Goal: Check status: Check status

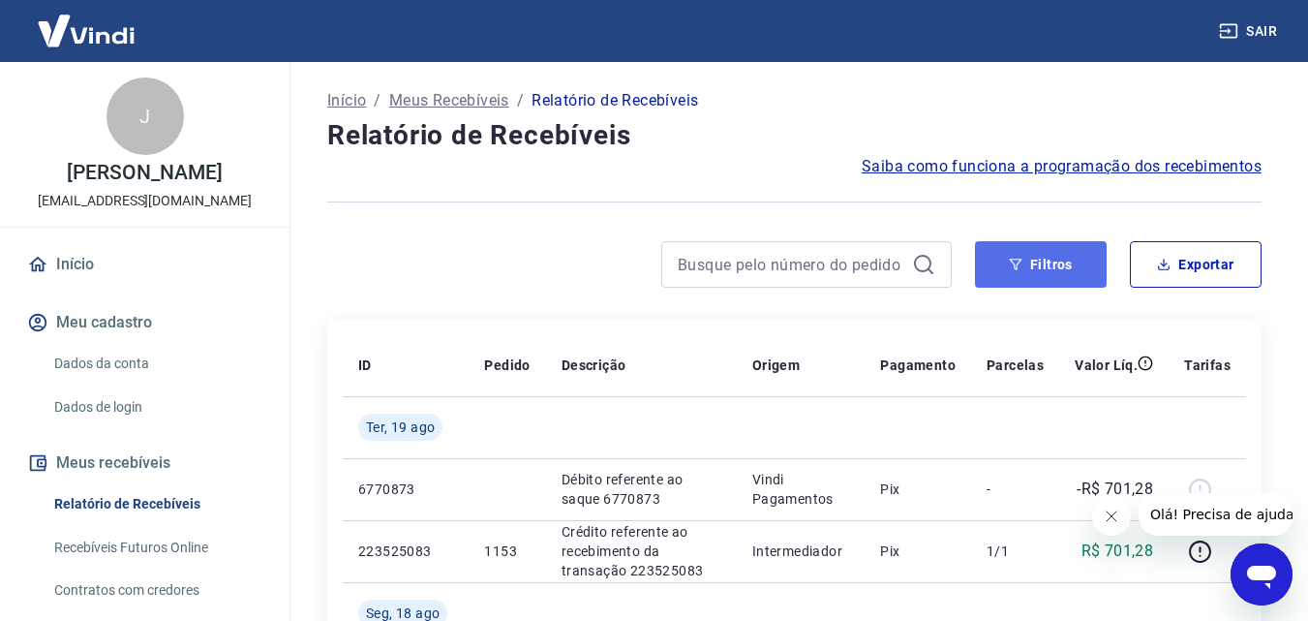
click at [1004, 268] on button "Filtros" at bounding box center [1041, 264] width 132 height 46
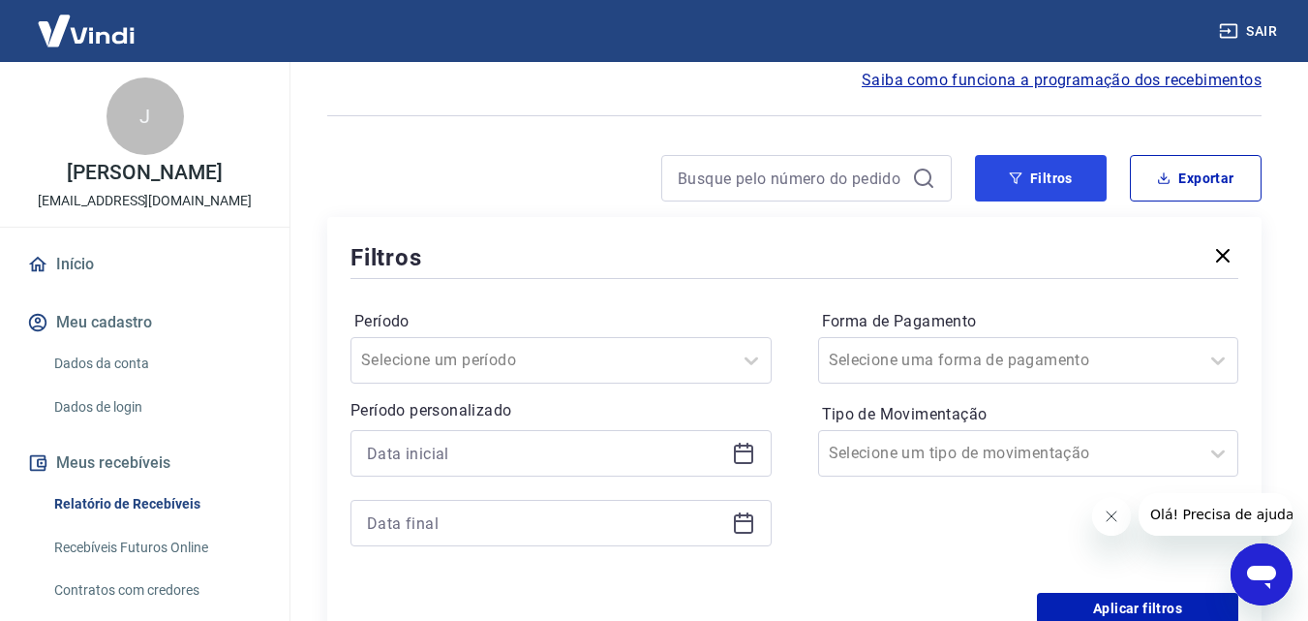
scroll to position [194, 0]
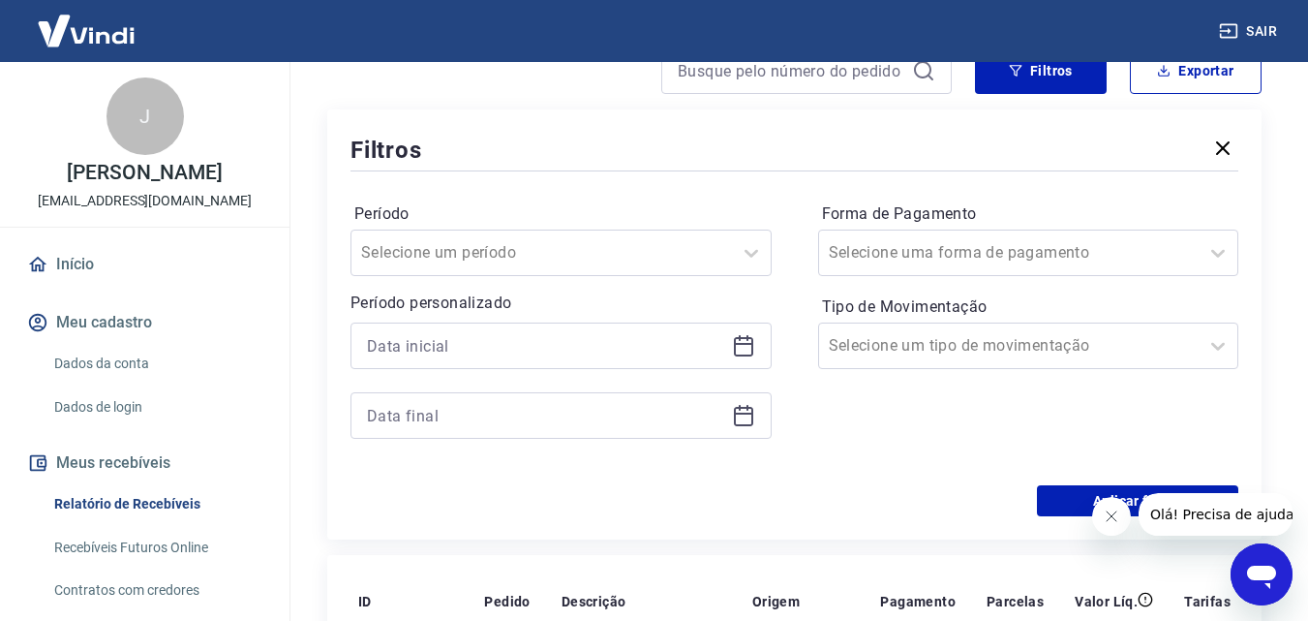
click at [772, 347] on div "Período Selecione um período Período personalizado Forma de Pagamento Selecione…" at bounding box center [795, 330] width 888 height 310
click at [753, 343] on icon at bounding box center [743, 345] width 23 height 23
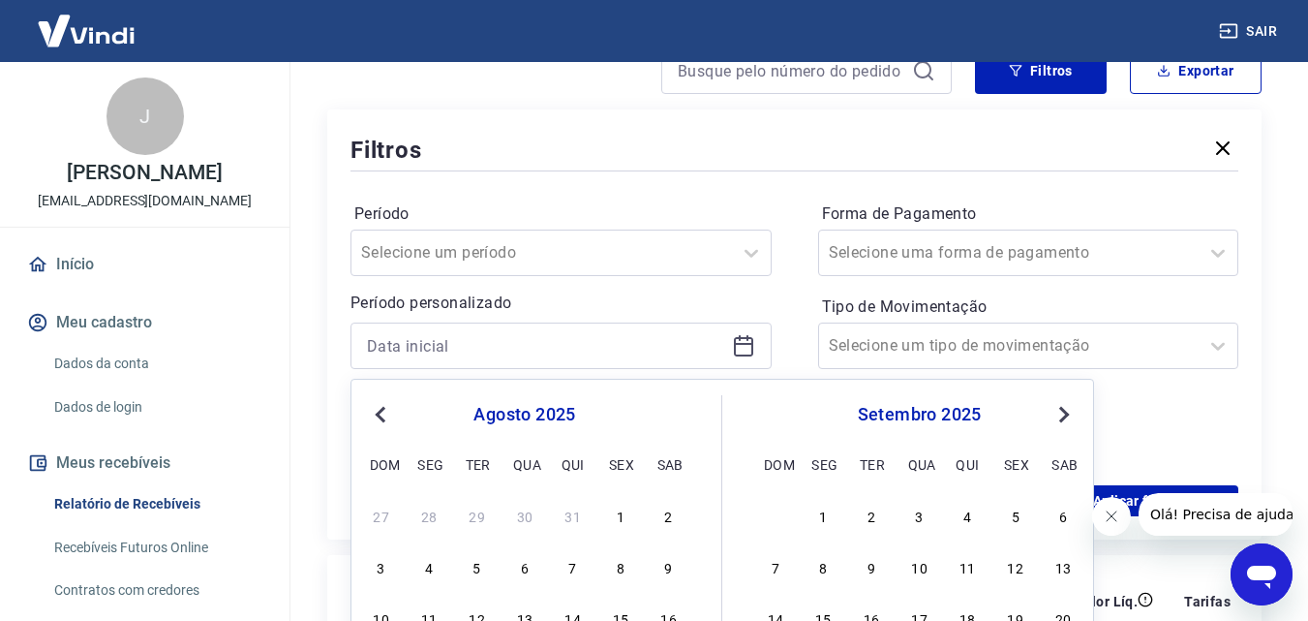
click at [383, 418] on span "Previous Month" at bounding box center [383, 414] width 0 height 22
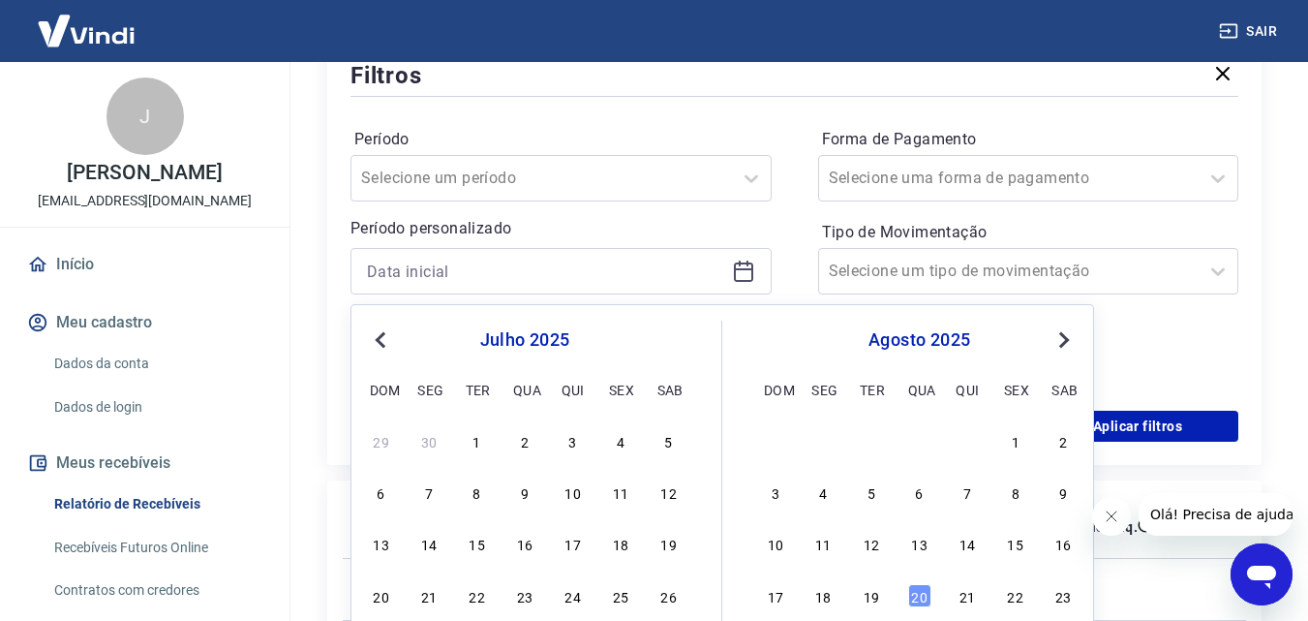
scroll to position [291, 0]
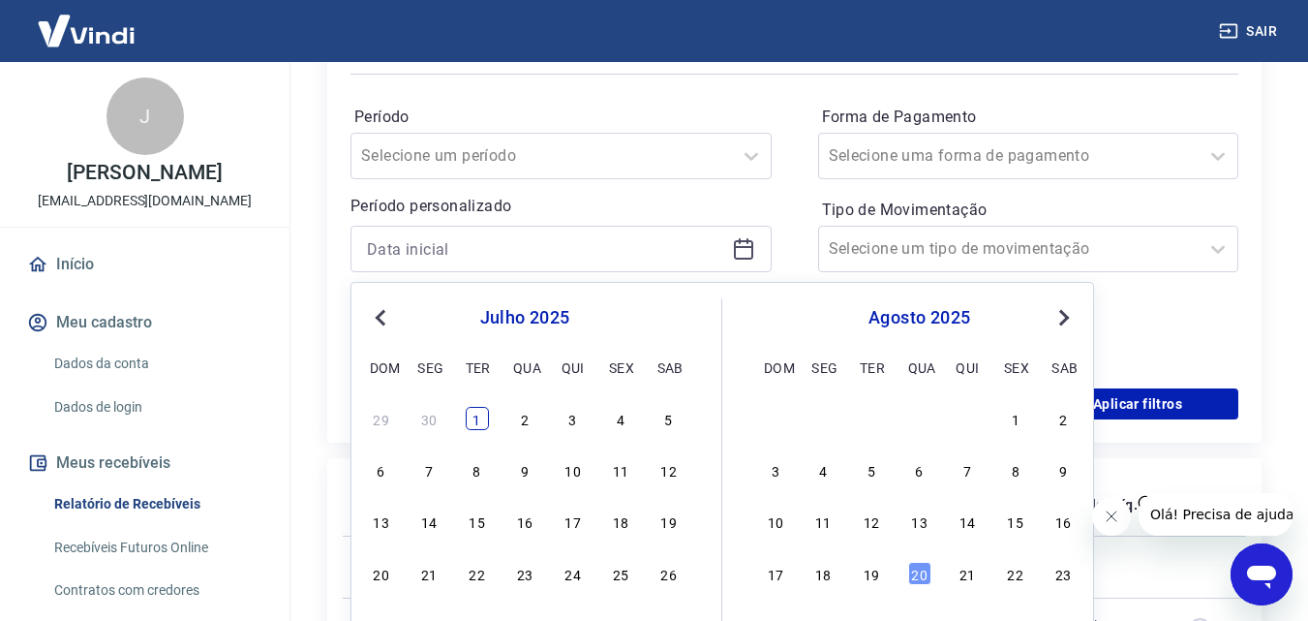
click at [476, 416] on div "1" at bounding box center [477, 418] width 23 height 23
type input "[DATE]"
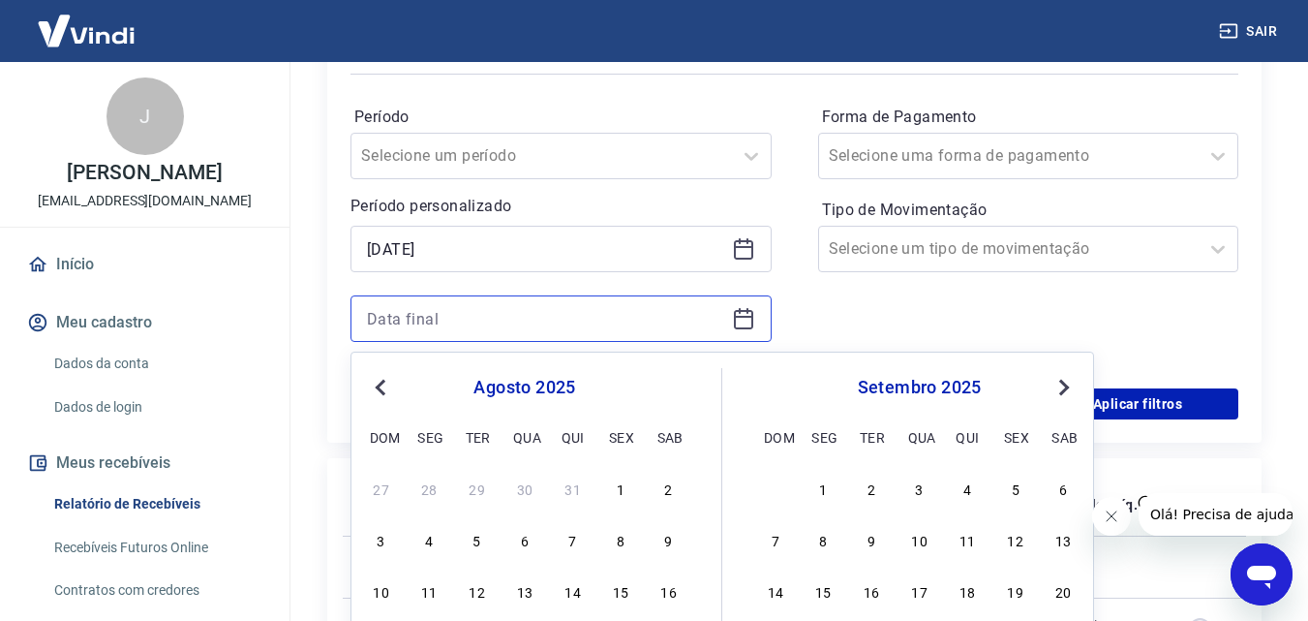
click at [711, 318] on input at bounding box center [545, 318] width 357 height 29
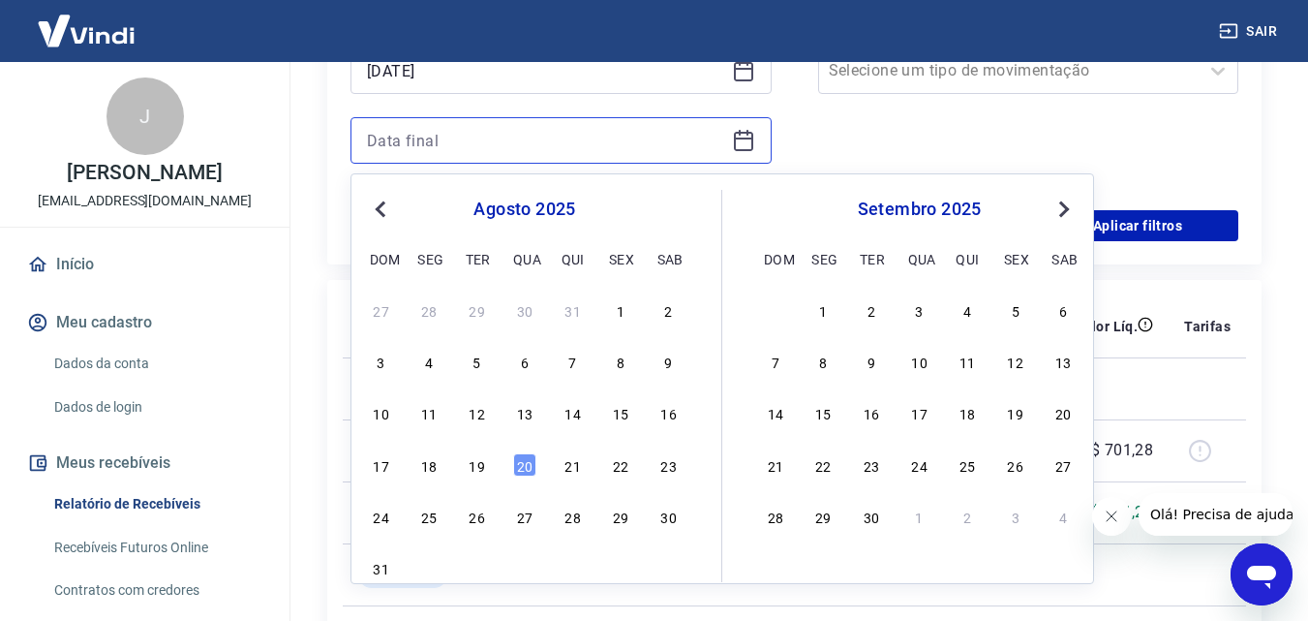
scroll to position [484, 0]
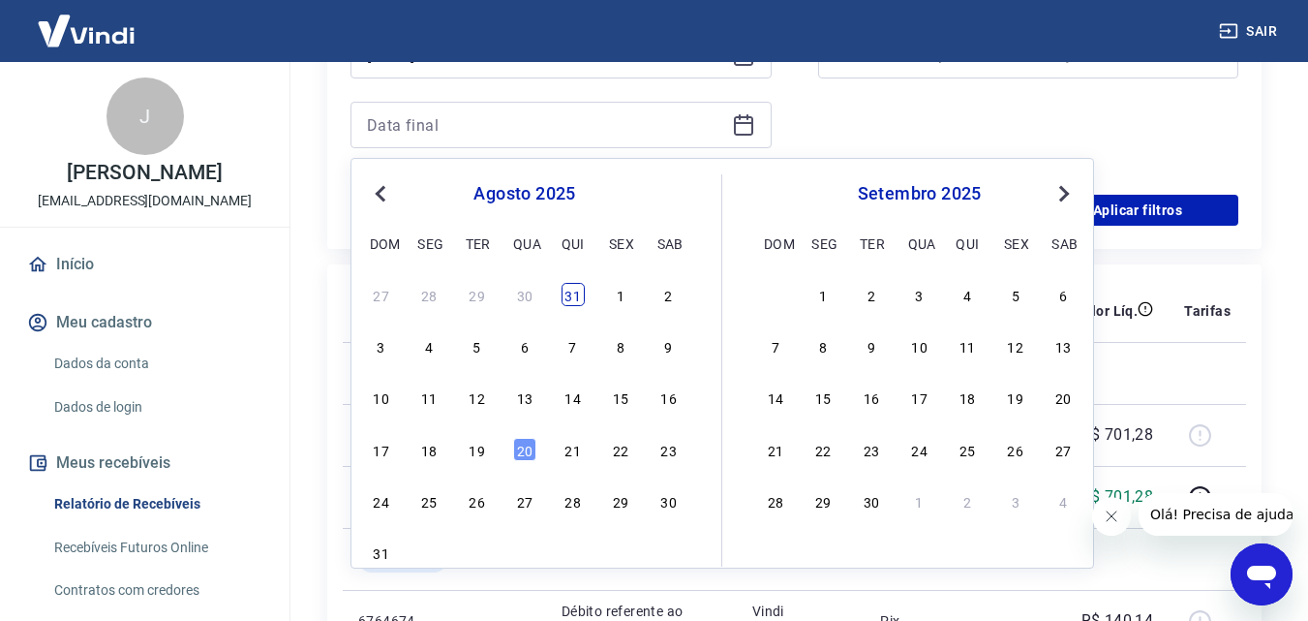
click at [574, 292] on div "31" at bounding box center [573, 294] width 23 height 23
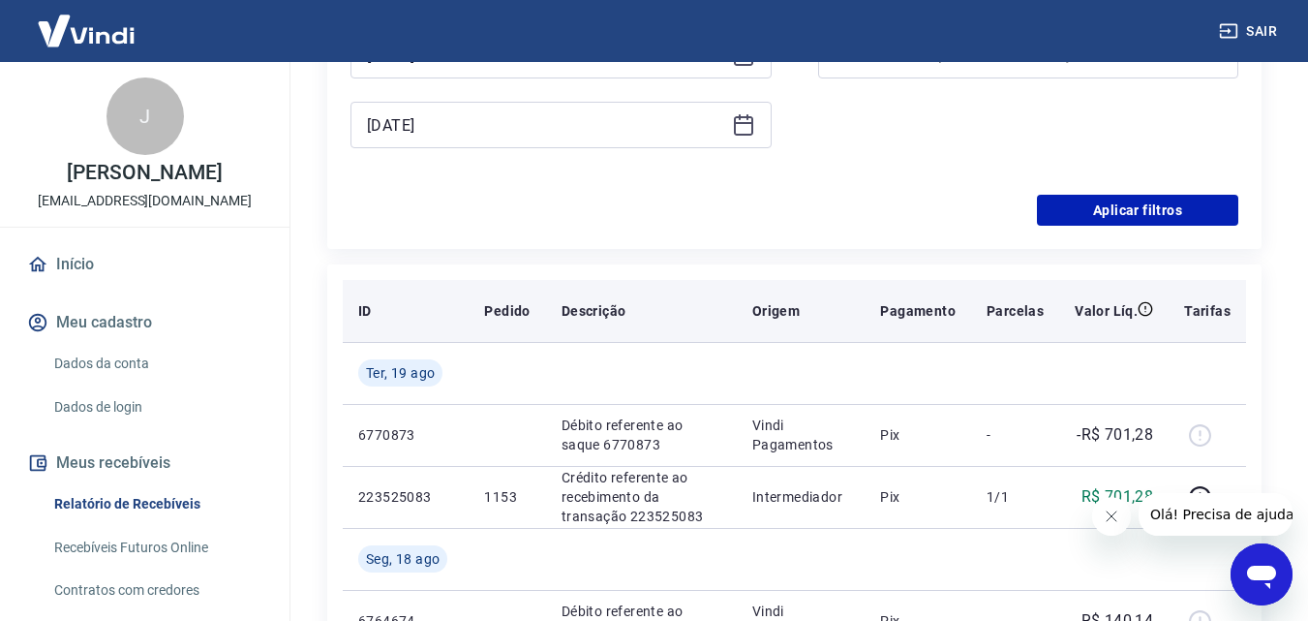
type input "[DATE]"
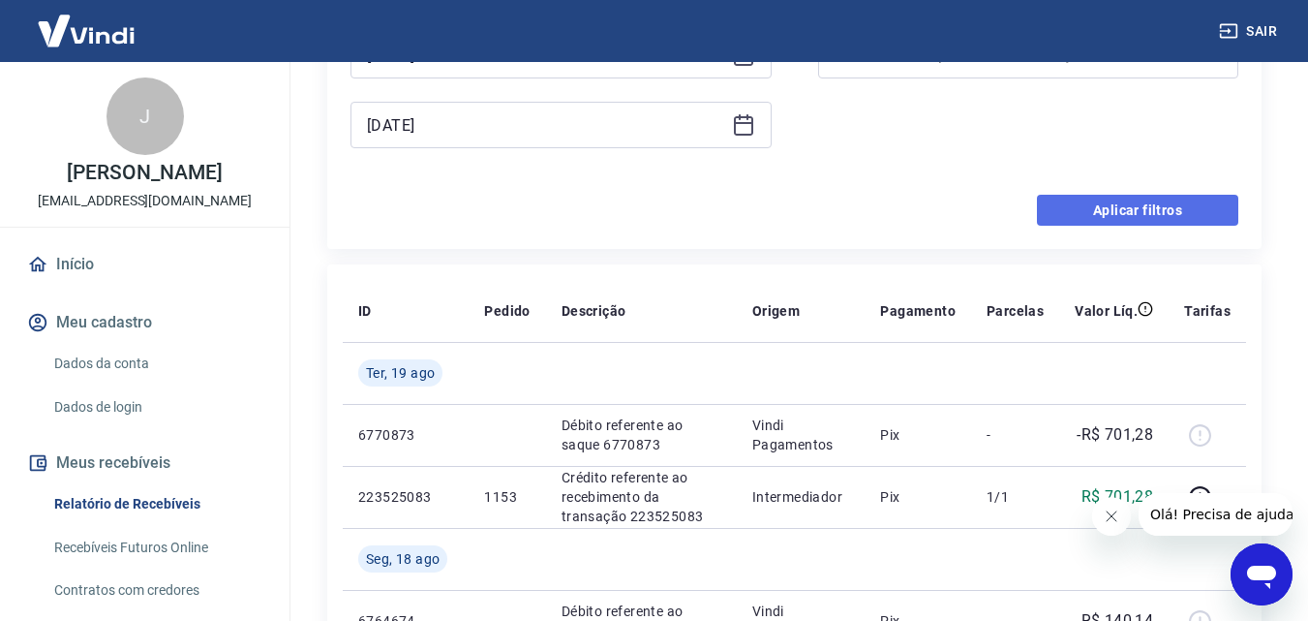
click at [1123, 204] on button "Aplicar filtros" at bounding box center [1137, 210] width 201 height 31
